Goal: Transaction & Acquisition: Purchase product/service

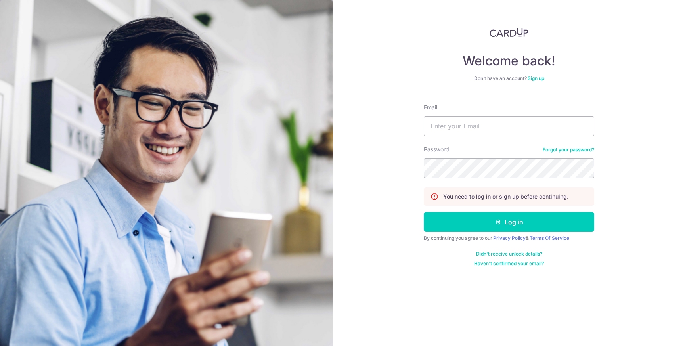
type input "ztycxy@gmail.com"
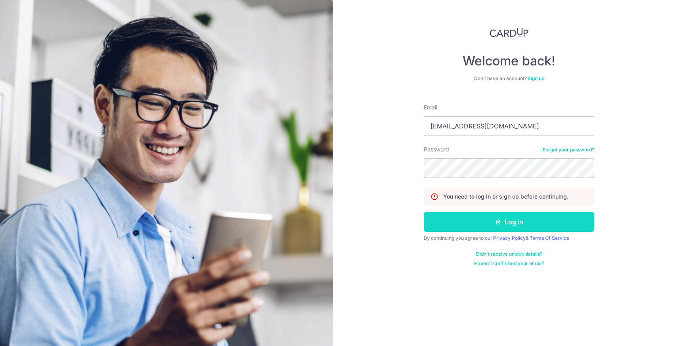
click at [532, 223] on button "Log in" at bounding box center [509, 222] width 171 height 20
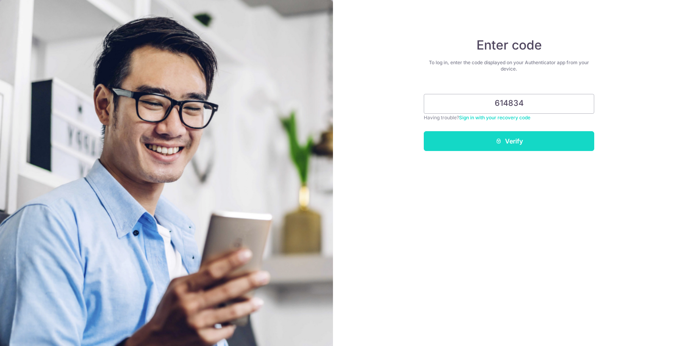
type input "614834"
click at [536, 142] on button "Verify" at bounding box center [509, 141] width 171 height 20
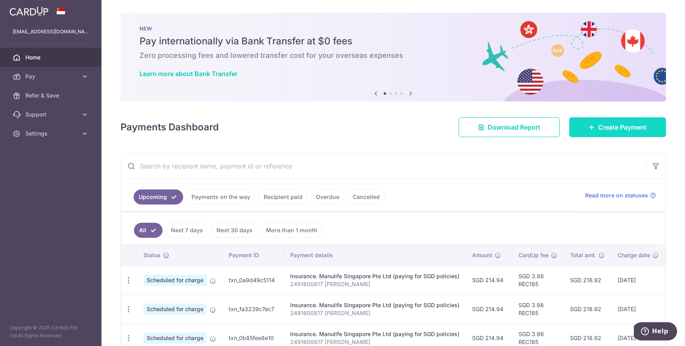
click at [637, 125] on span "Create Payment" at bounding box center [623, 128] width 48 height 10
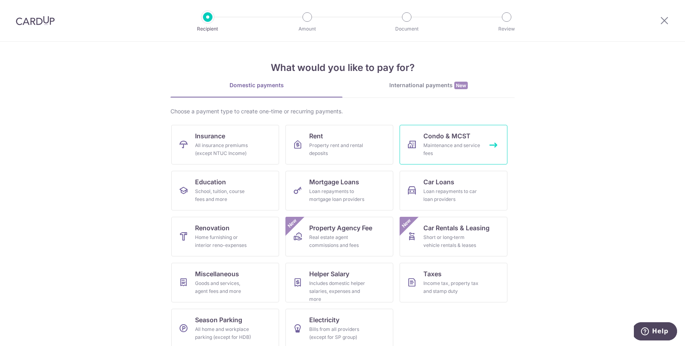
click at [450, 142] on div "Maintenance and service fees" at bounding box center [452, 150] width 57 height 16
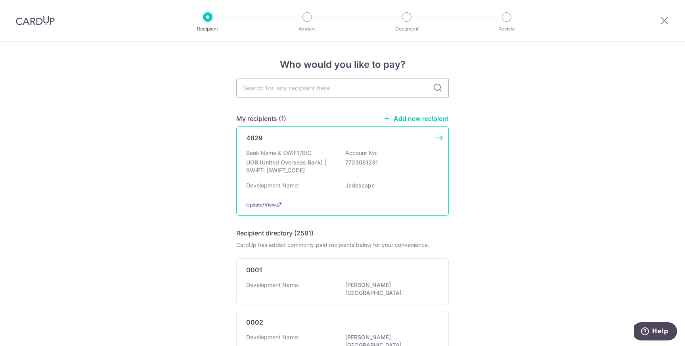
click at [320, 162] on p "UOB (United Overseas Bank) | SWIFT: UOVBSGSGXXX" at bounding box center [290, 167] width 89 height 16
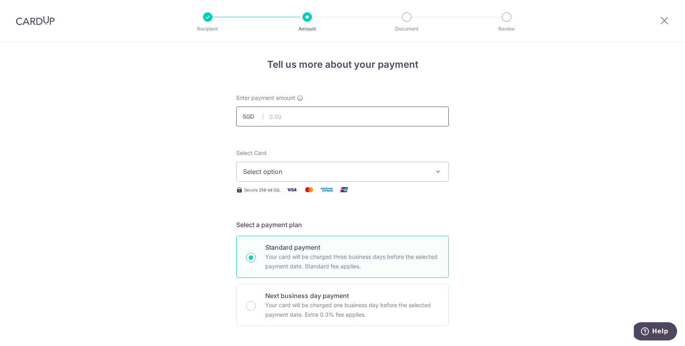
click at [370, 120] on input "text" at bounding box center [342, 117] width 213 height 20
click at [324, 172] on span "Select option" at bounding box center [335, 172] width 185 height 10
type input "1,095.97"
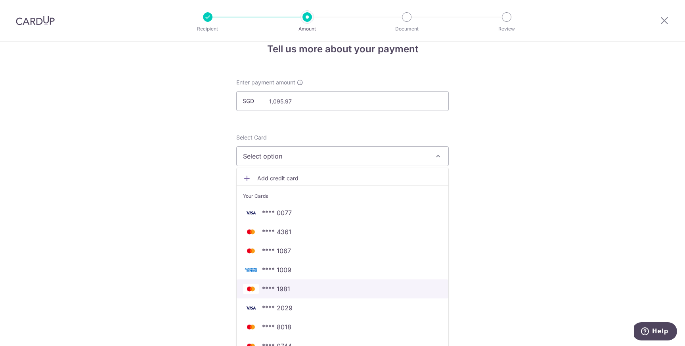
scroll to position [16, 0]
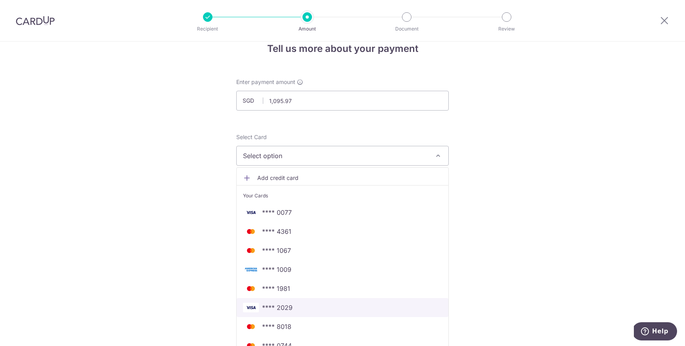
click at [313, 307] on span "**** 2029" at bounding box center [342, 308] width 199 height 10
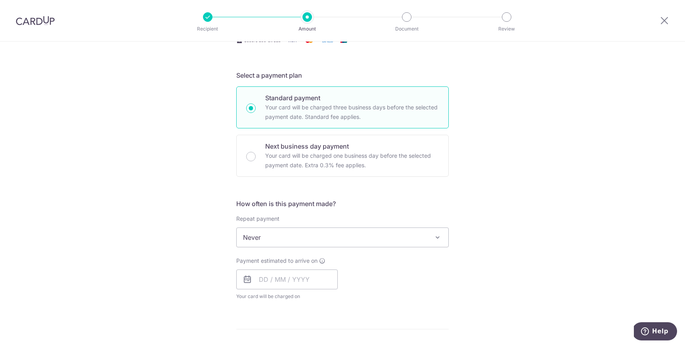
scroll to position [153, 0]
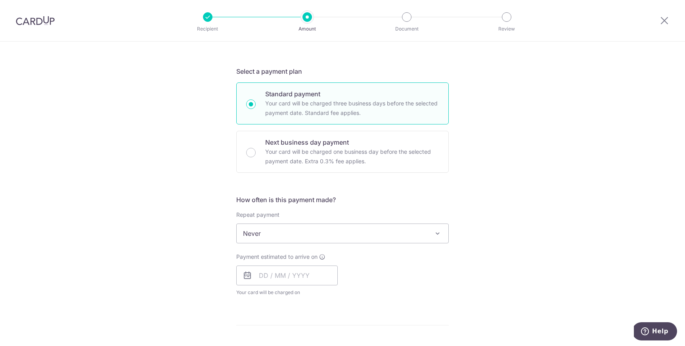
click at [294, 238] on span "Never" at bounding box center [343, 233] width 212 height 19
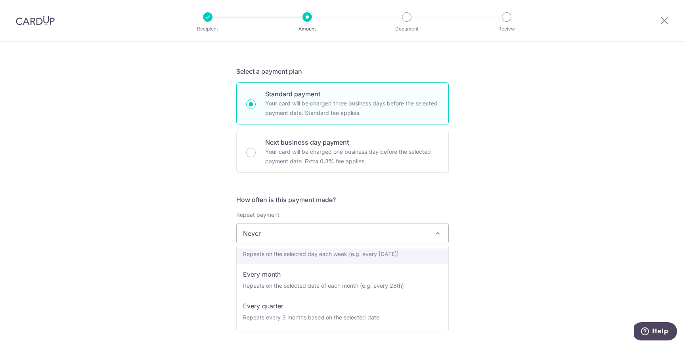
scroll to position [61, 0]
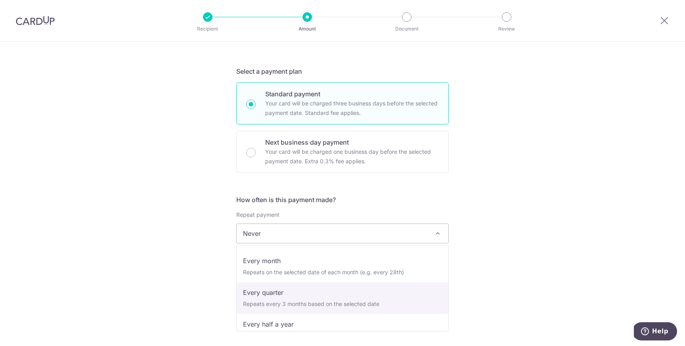
select select "4"
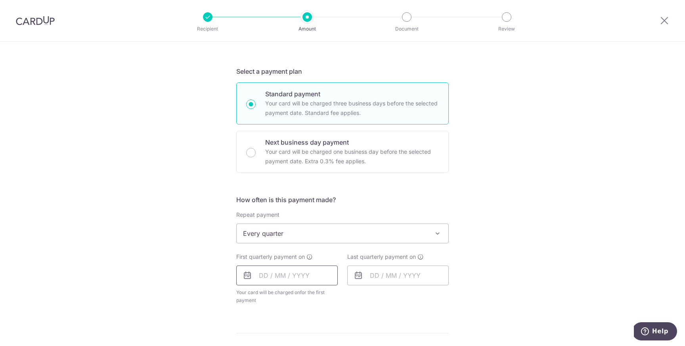
click at [292, 275] on input "text" at bounding box center [287, 276] width 102 height 20
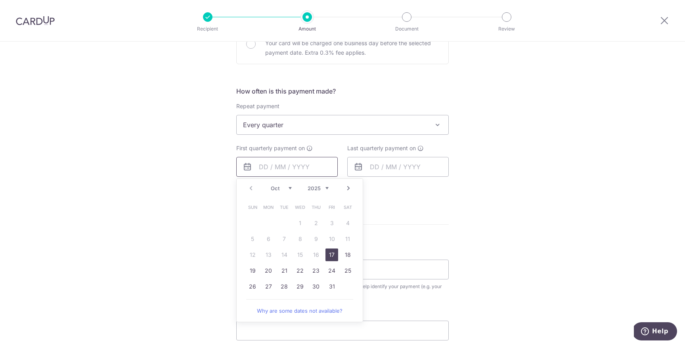
scroll to position [263, 0]
click at [348, 190] on link "Next" at bounding box center [349, 188] width 10 height 10
click at [252, 188] on link "Prev" at bounding box center [251, 188] width 10 height 10
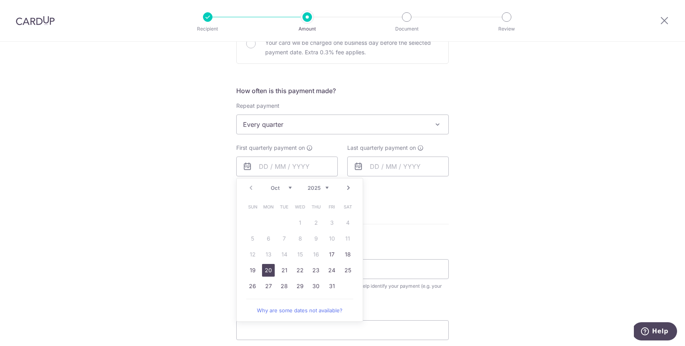
click at [268, 273] on link "20" at bounding box center [268, 270] width 13 height 13
type input "[DATE]"
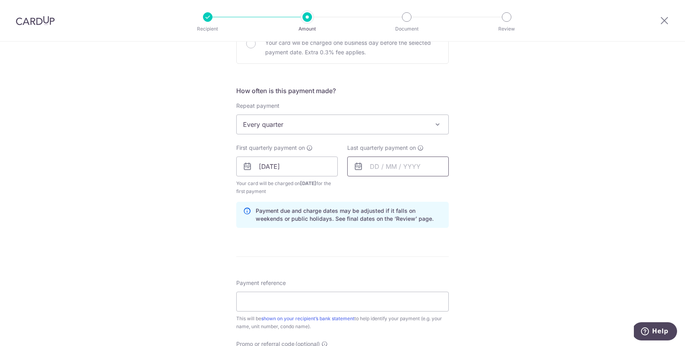
click at [428, 170] on input "text" at bounding box center [398, 167] width 102 height 20
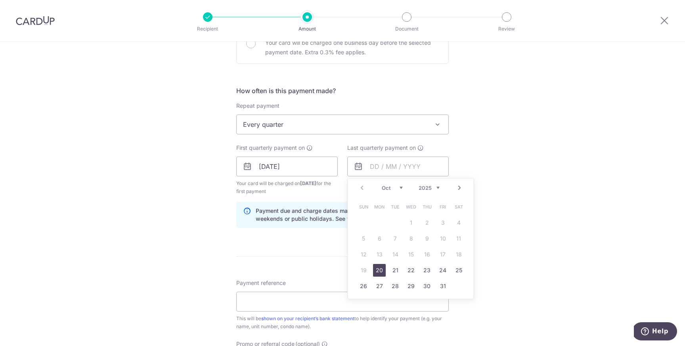
click at [461, 187] on link "Next" at bounding box center [460, 188] width 10 height 10
click at [441, 269] on link "23" at bounding box center [443, 270] width 13 height 13
type input "23/01/2026"
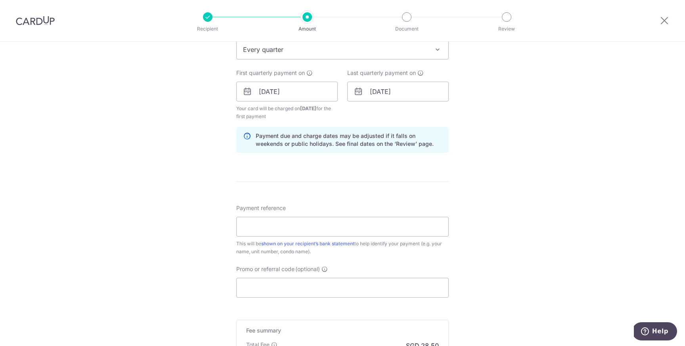
scroll to position [344, 0]
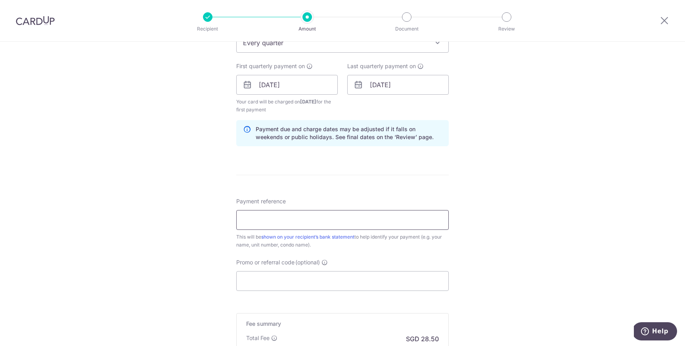
click at [286, 223] on input "Payment reference" at bounding box center [342, 220] width 213 height 20
type input "Blk 042211"
click at [313, 286] on input "Promo or referral code (optional)" at bounding box center [342, 281] width 213 height 20
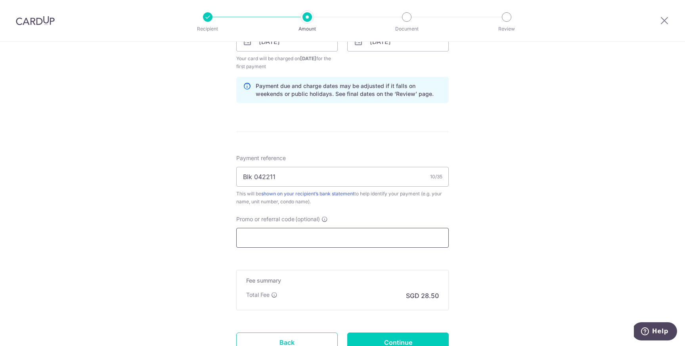
scroll to position [395, 0]
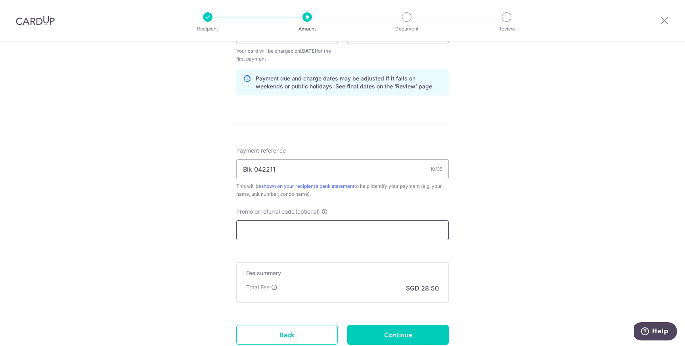
click at [268, 234] on input "Promo or referral code (optional)" at bounding box center [342, 231] width 213 height 20
click at [265, 230] on input "Promo or referral code (optional)" at bounding box center [342, 231] width 213 height 20
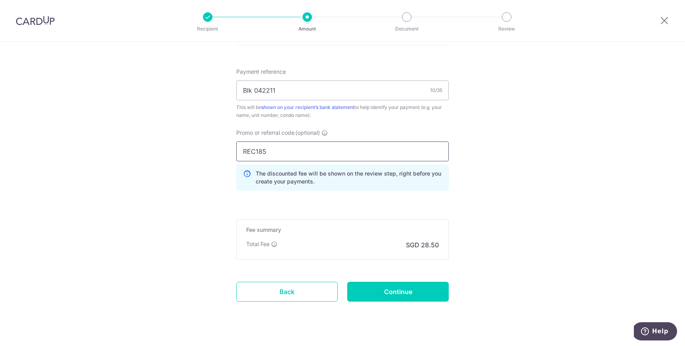
scroll to position [489, 0]
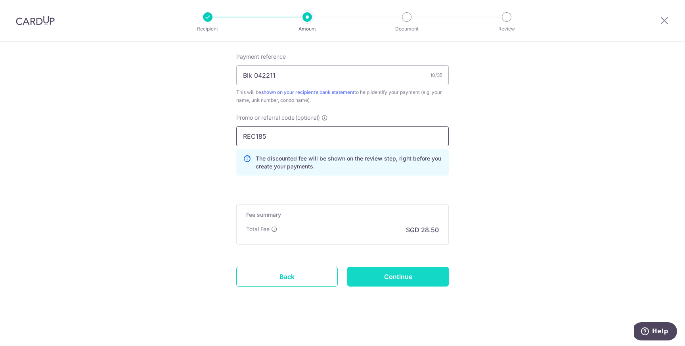
type input "REC185"
click at [405, 279] on input "Continue" at bounding box center [398, 277] width 102 height 20
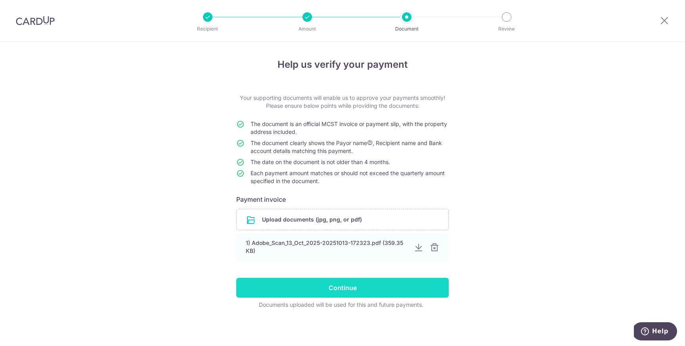
click at [371, 292] on input "Continue" at bounding box center [342, 288] width 213 height 20
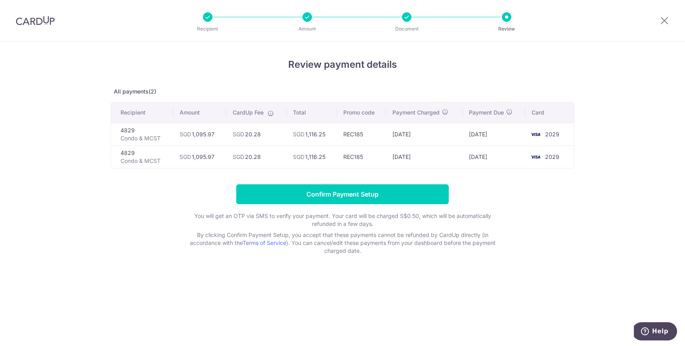
drag, startPoint x: 265, startPoint y: 136, endPoint x: 248, endPoint y: 133, distance: 16.4
click at [248, 133] on td "SGD 20.28" at bounding box center [256, 134] width 60 height 23
copy td "20.28"
drag, startPoint x: 194, startPoint y: 135, endPoint x: 215, endPoint y: 134, distance: 21.0
click at [215, 134] on td "SGD 1,095.97" at bounding box center [199, 134] width 53 height 23
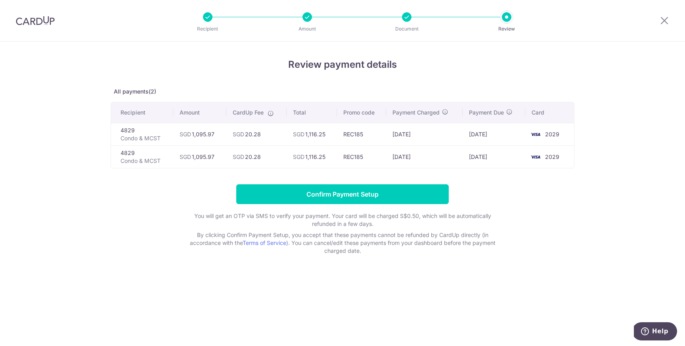
copy td "1,095.97"
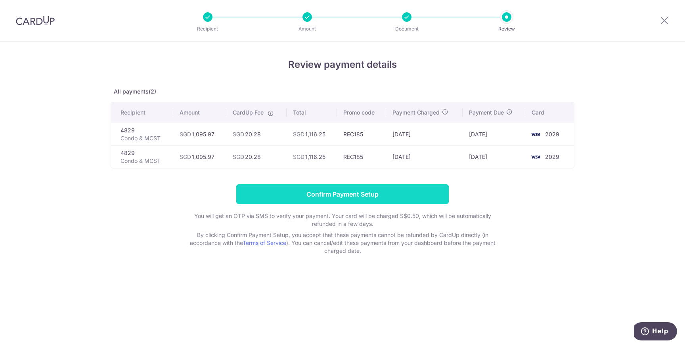
click at [396, 196] on input "Confirm Payment Setup" at bounding box center [342, 194] width 213 height 20
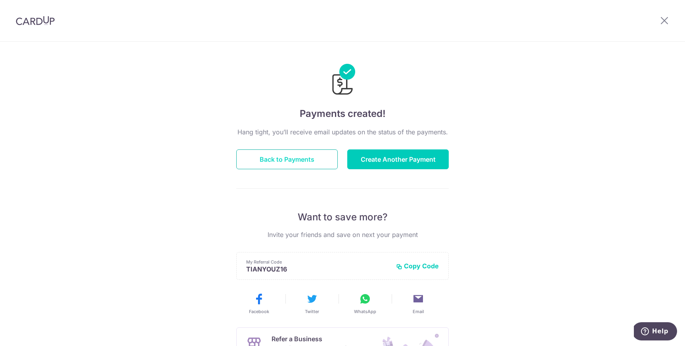
click at [310, 163] on button "Back to Payments" at bounding box center [287, 160] width 102 height 20
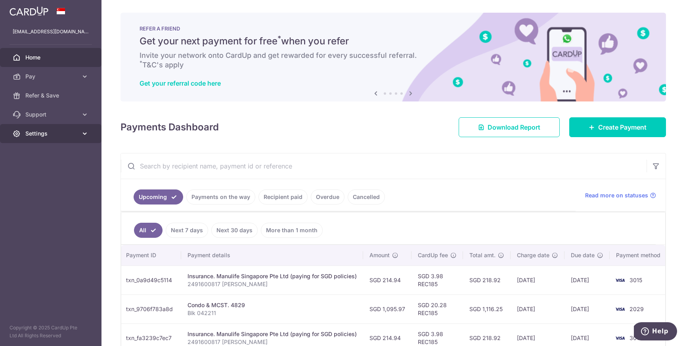
click at [87, 139] on link "Settings" at bounding box center [51, 133] width 102 height 19
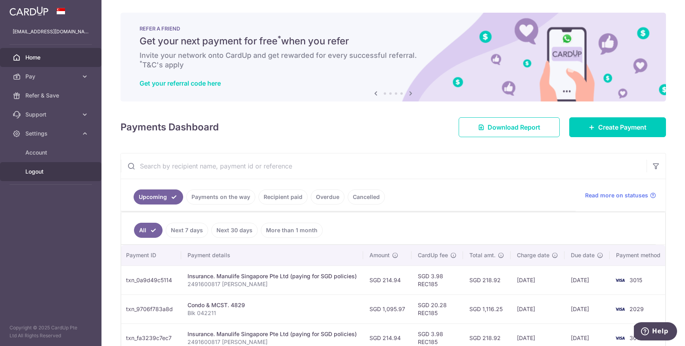
click at [43, 172] on span "Logout" at bounding box center [51, 172] width 52 height 8
